Goal: Register for event/course

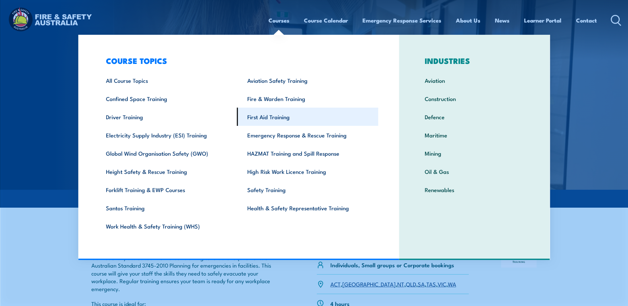
click at [274, 118] on link "First Aid Training" at bounding box center [307, 117] width 141 height 18
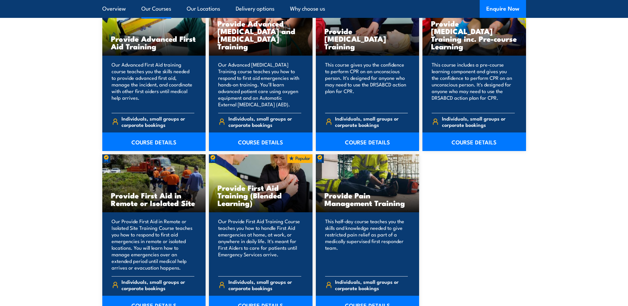
scroll to position [927, 0]
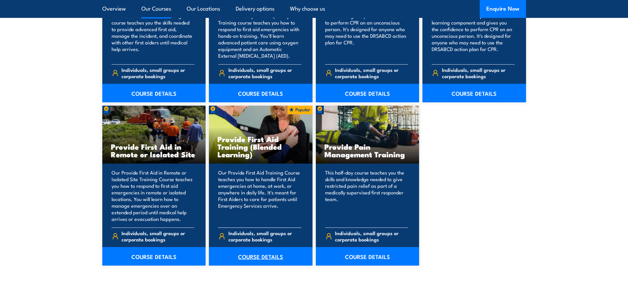
click at [258, 254] on link "COURSE DETAILS" at bounding box center [261, 256] width 104 height 19
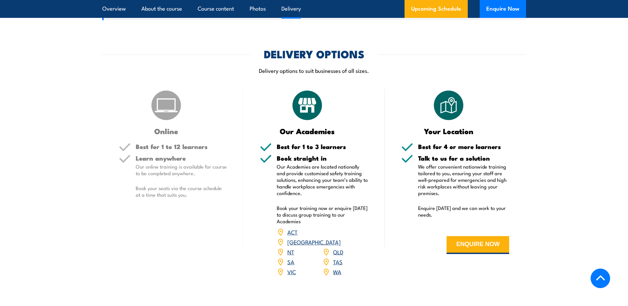
scroll to position [1192, 0]
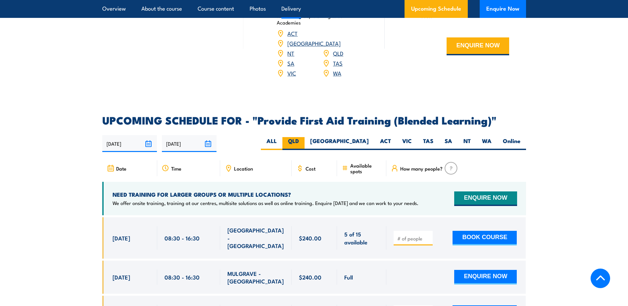
click at [305, 148] on label "QLD" at bounding box center [293, 143] width 22 height 13
click at [303, 141] on input "QLD" at bounding box center [301, 139] width 4 height 4
radio input "true"
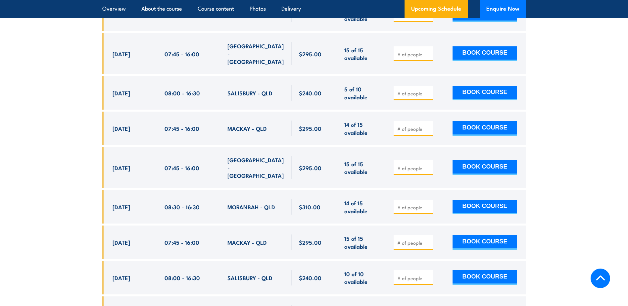
scroll to position [1345, 0]
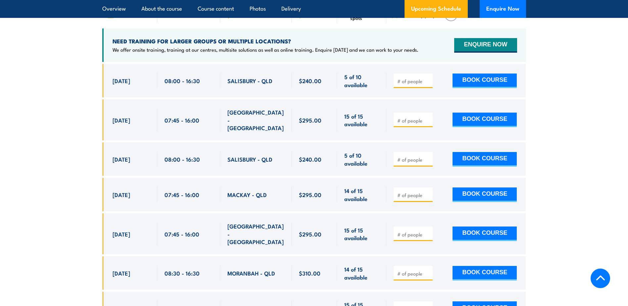
click at [234, 84] on span "SALISBURY - QLD" at bounding box center [249, 81] width 45 height 8
copy span "[GEOGRAPHIC_DATA]"
click at [240, 269] on span "MORANBAH - QLD" at bounding box center [251, 273] width 48 height 8
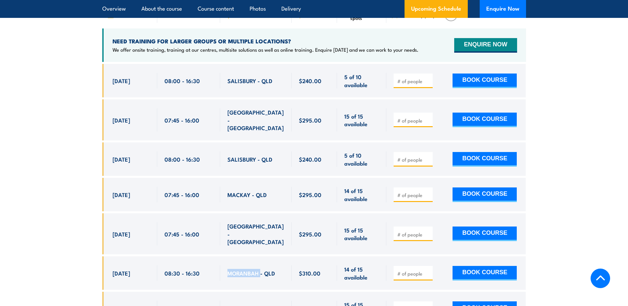
click at [240, 269] on span "MORANBAH - QLD" at bounding box center [251, 273] width 48 height 8
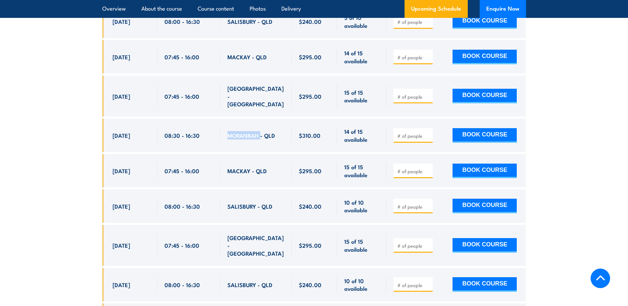
scroll to position [1378, 0]
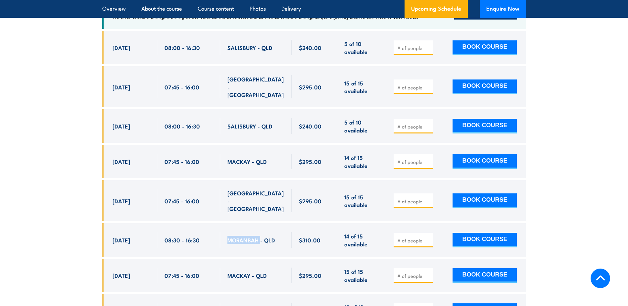
copy span "MORANBAH"
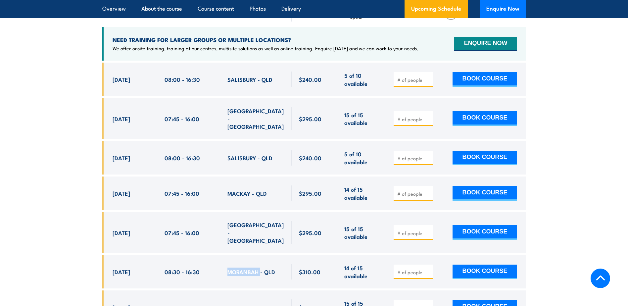
scroll to position [1345, 0]
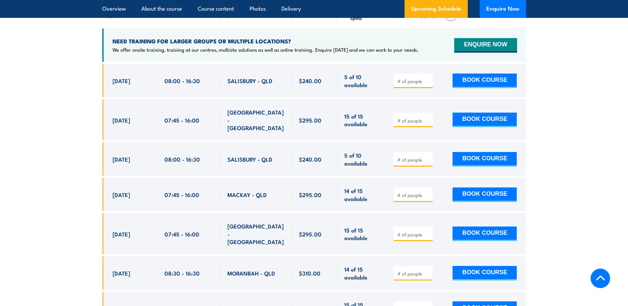
click at [262, 96] on div "SALISBURY - QLD" at bounding box center [256, 80] width 72 height 33
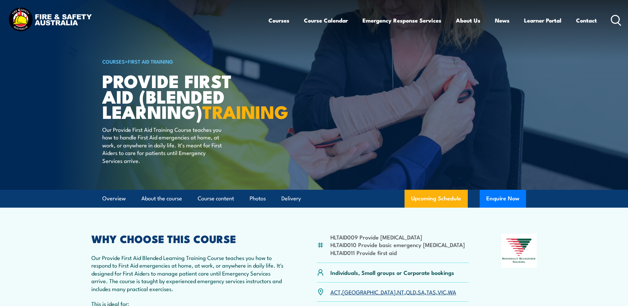
scroll to position [132, 0]
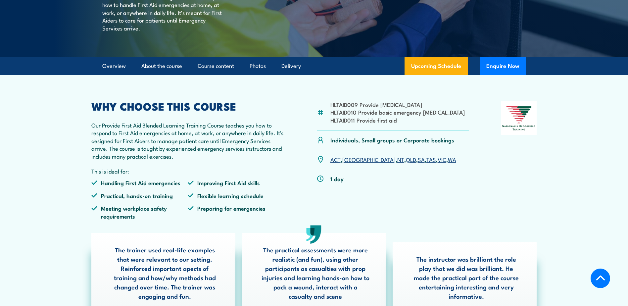
click at [577, 211] on section "HLTAID009 Provide [MEDICAL_DATA] HLTAID010 Provide basic emergency [MEDICAL_DAT…" at bounding box center [314, 203] width 628 height 257
click at [140, 160] on p "Our Provide First Aid Blended Learning Training Course teaches you how to respo…" at bounding box center [187, 140] width 193 height 39
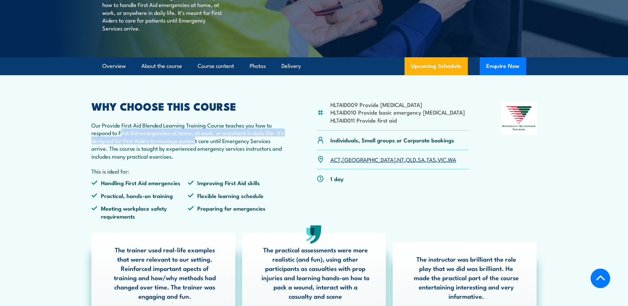
drag, startPoint x: 120, startPoint y: 149, endPoint x: 205, endPoint y: 159, distance: 84.9
click at [205, 159] on p "Our Provide First Aid Blended Learning Training Course teaches you how to respo…" at bounding box center [187, 140] width 193 height 39
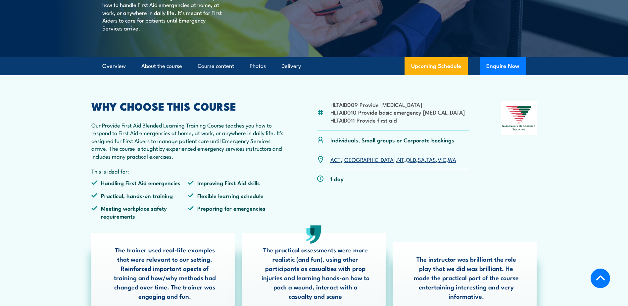
drag, startPoint x: 205, startPoint y: 159, endPoint x: 205, endPoint y: 165, distance: 6.3
click at [205, 160] on p "Our Provide First Aid Blended Learning Training Course teaches you how to respo…" at bounding box center [187, 140] width 193 height 39
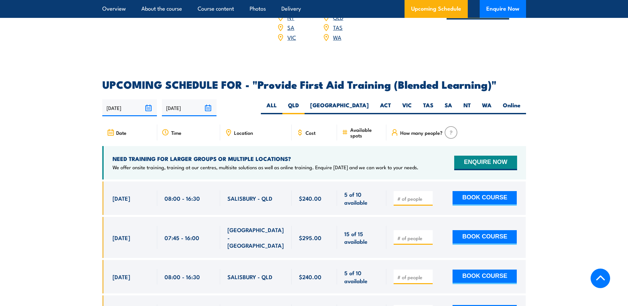
scroll to position [1291, 0]
